Goal: Task Accomplishment & Management: Manage account settings

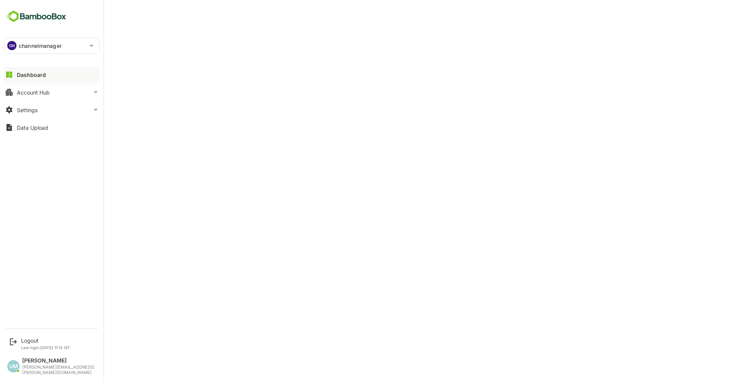
click at [23, 48] on p "channelmanager" at bounding box center [40, 46] width 43 height 8
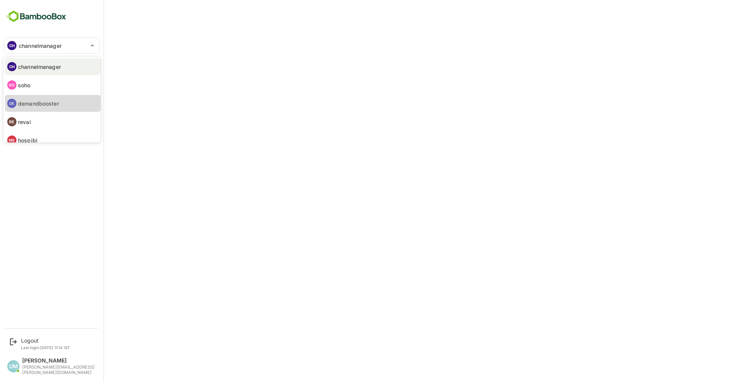
click at [31, 104] on p "demandbooster" at bounding box center [38, 104] width 41 height 8
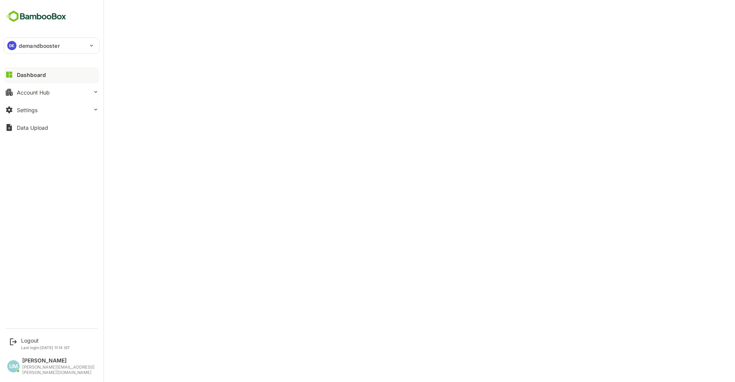
click at [39, 42] on p "demandbooster" at bounding box center [39, 46] width 41 height 8
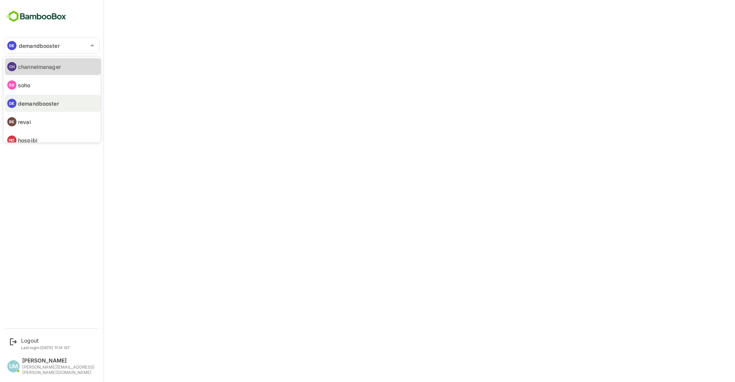
click at [41, 65] on p "channelmanager" at bounding box center [39, 67] width 43 height 8
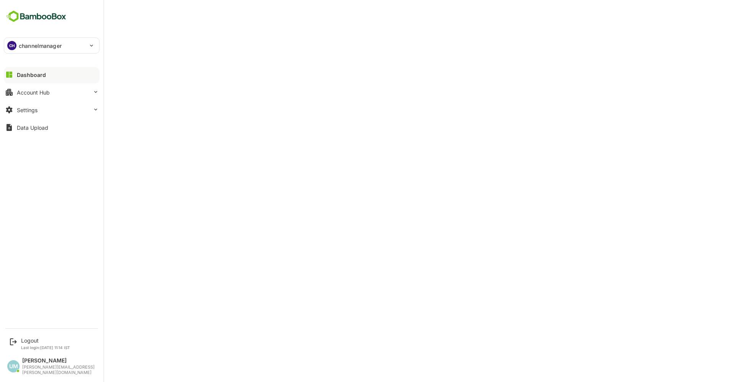
click at [38, 47] on p "channelmanager" at bounding box center [40, 46] width 43 height 8
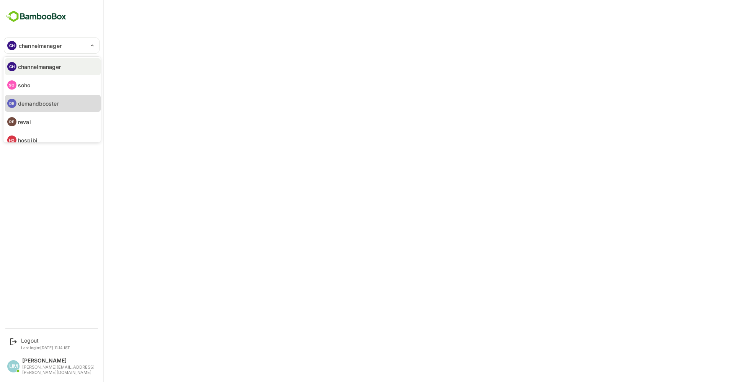
click at [39, 106] on p "demandbooster" at bounding box center [38, 104] width 41 height 8
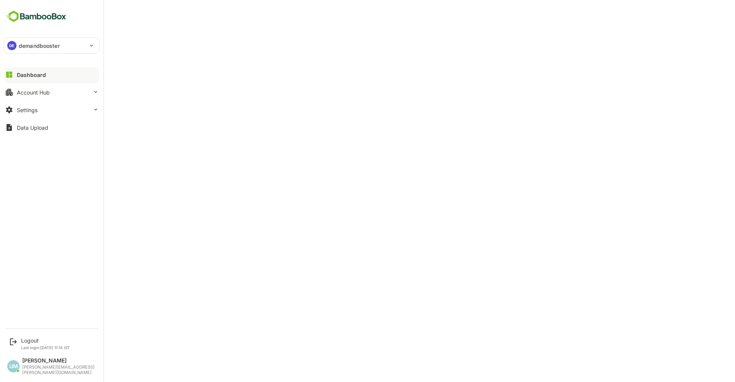
click at [70, 49] on div "DE demandbooster" at bounding box center [47, 45] width 86 height 15
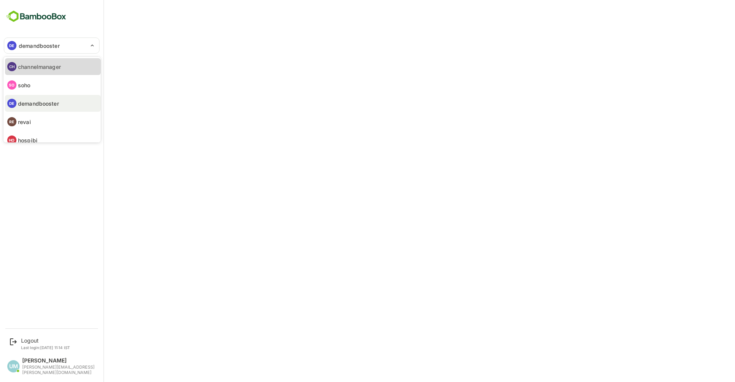
click at [45, 69] on p "channelmanager" at bounding box center [39, 67] width 43 height 8
type input "**********"
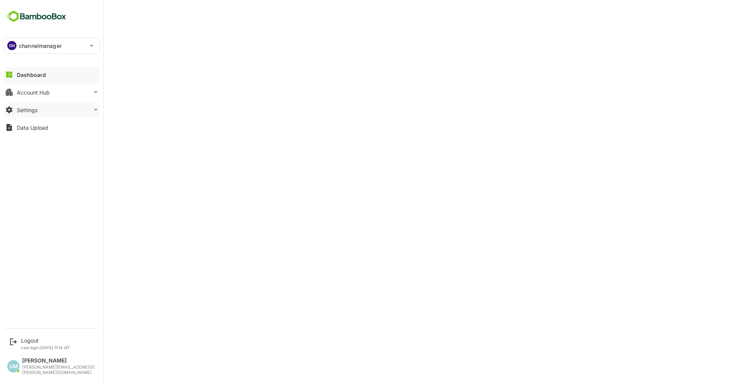
click at [26, 113] on div "Settings" at bounding box center [27, 110] width 21 height 7
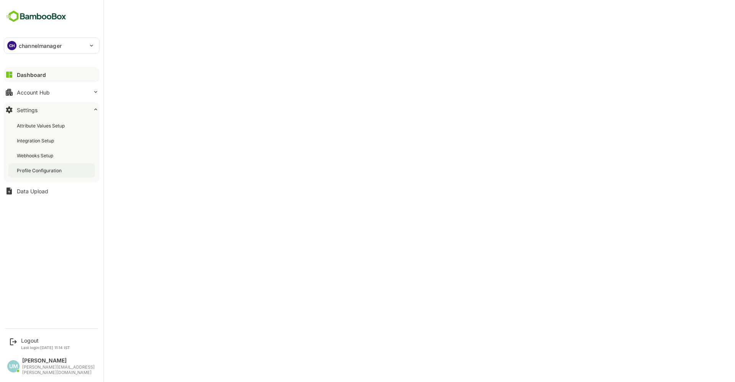
click at [57, 171] on div "Profile Configuration" at bounding box center [40, 170] width 46 height 7
click at [63, 48] on div "CH channelmanager" at bounding box center [47, 45] width 86 height 15
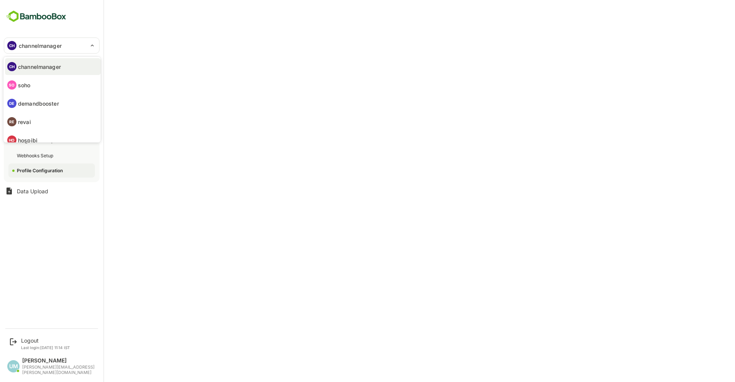
click at [135, 24] on div at bounding box center [367, 191] width 735 height 382
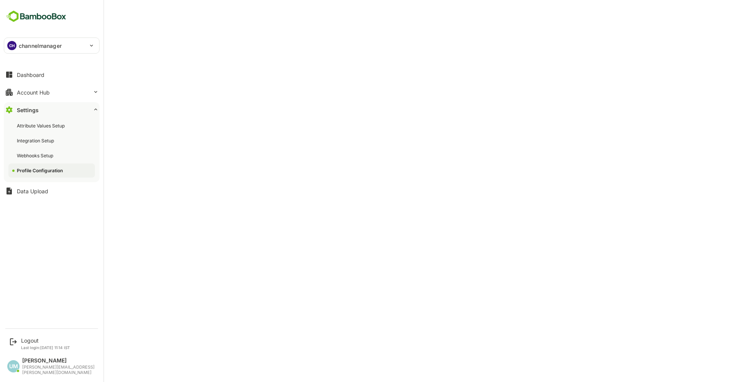
click at [19, 19] on img at bounding box center [36, 16] width 65 height 15
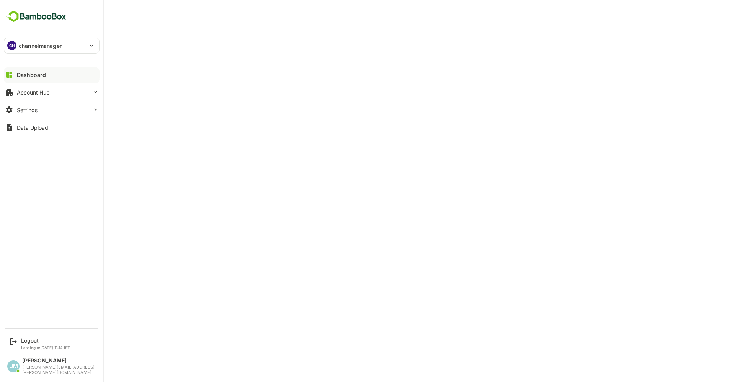
click at [35, 42] on p "channelmanager" at bounding box center [40, 46] width 43 height 8
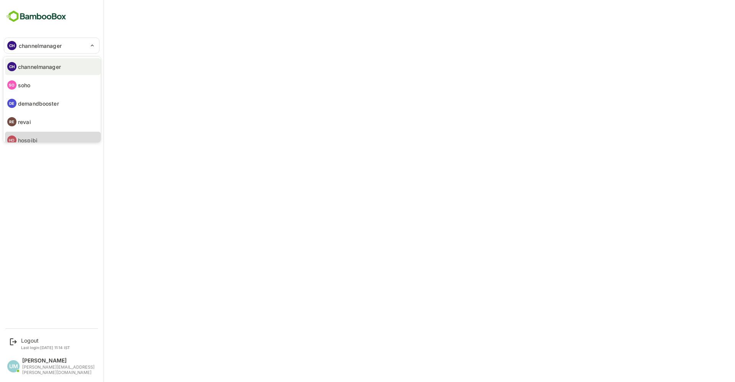
click at [35, 135] on li "HO hospibi" at bounding box center [53, 140] width 96 height 17
